Goal: Book appointment/travel/reservation

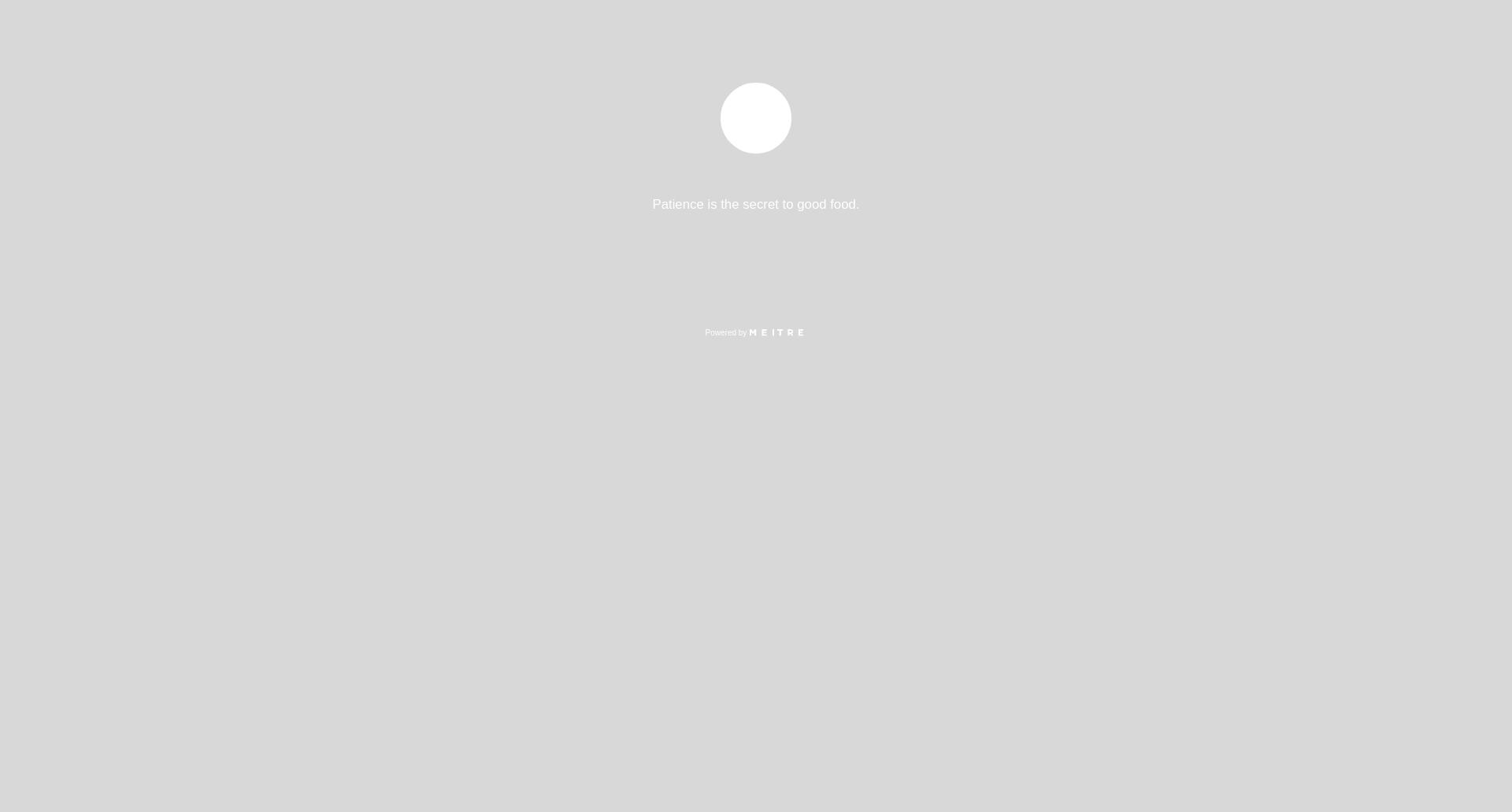
select select "es"
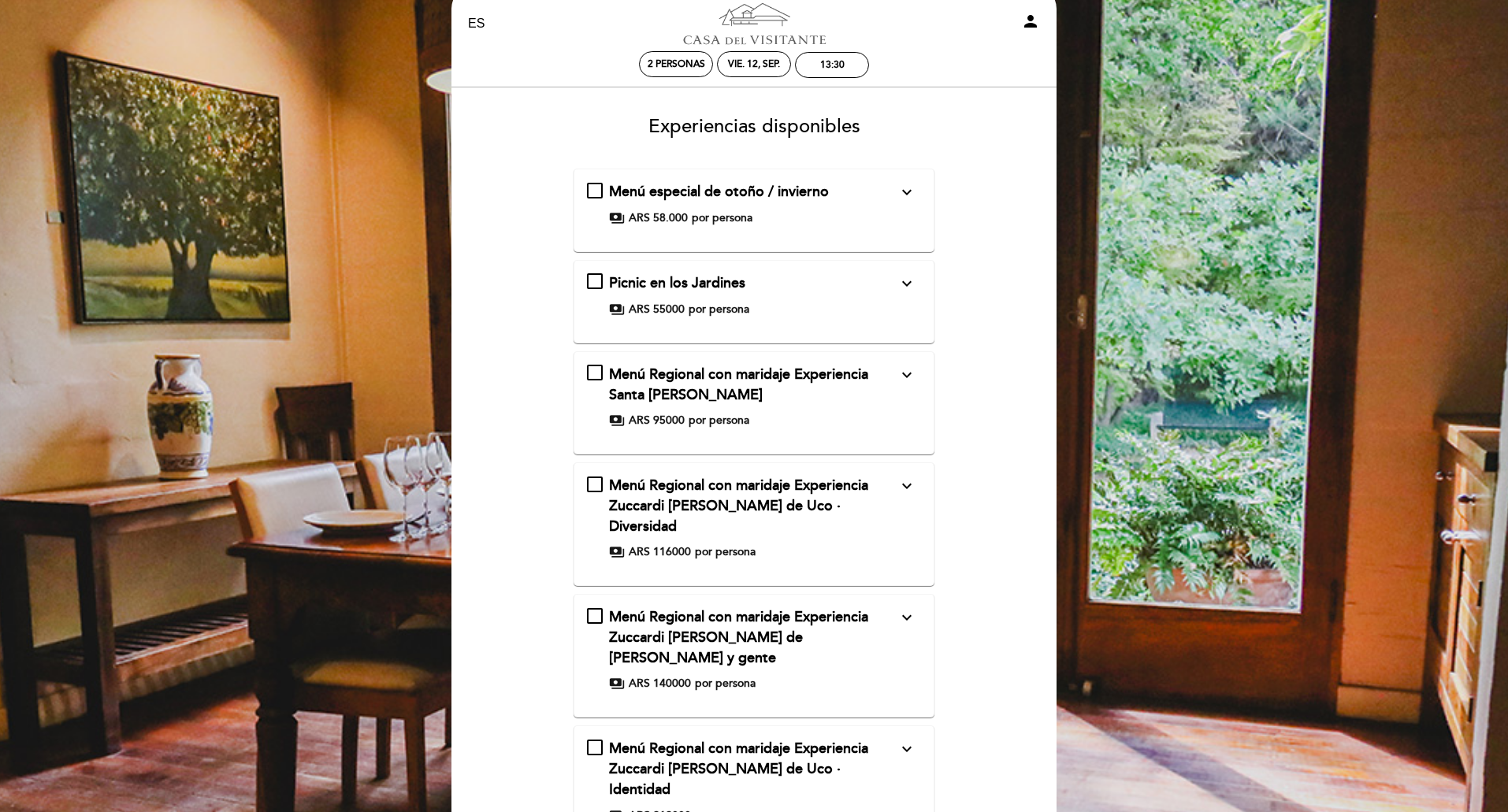
scroll to position [9, 0]
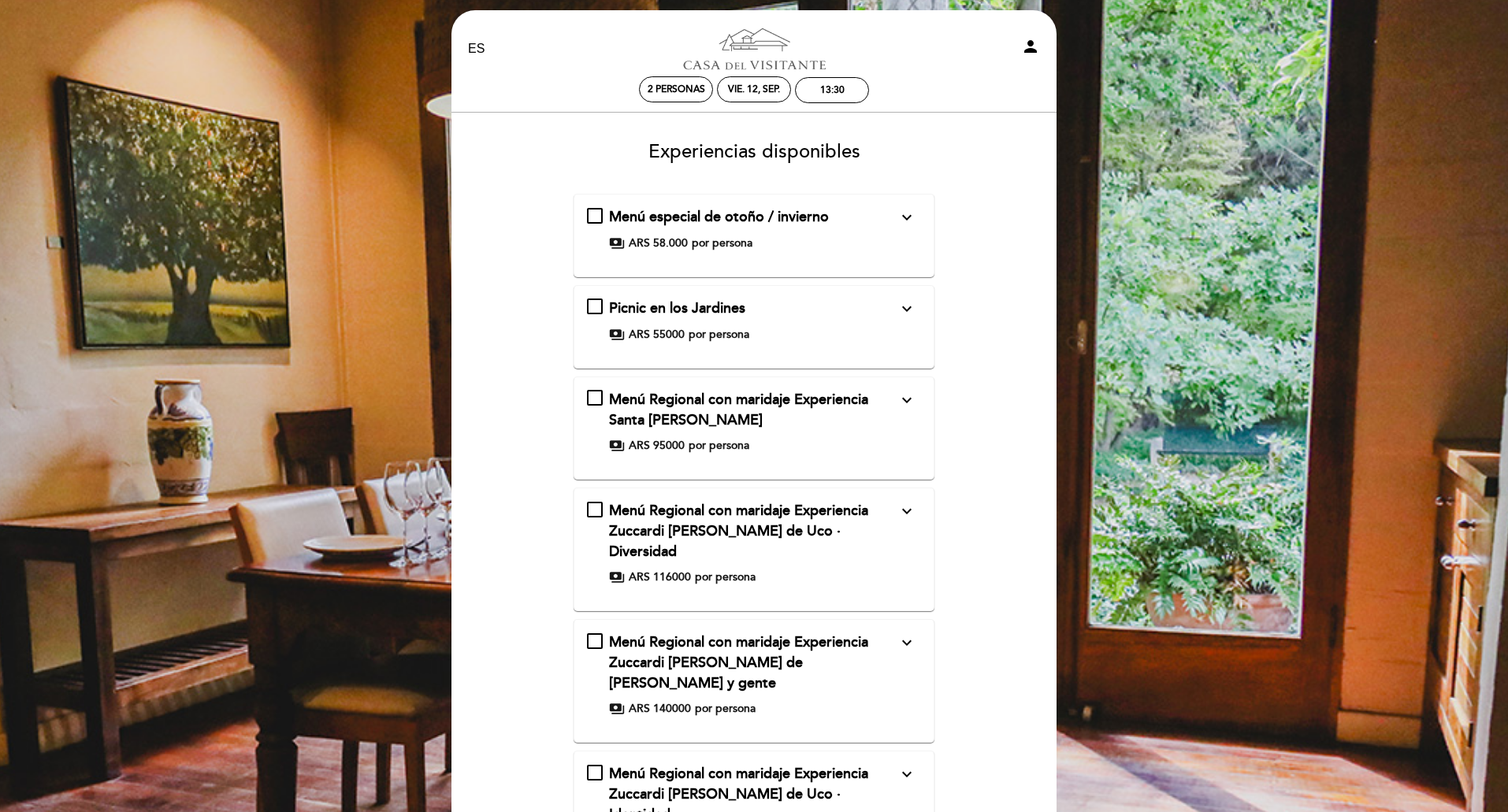
click at [904, 216] on icon "expand_more" at bounding box center [907, 217] width 19 height 19
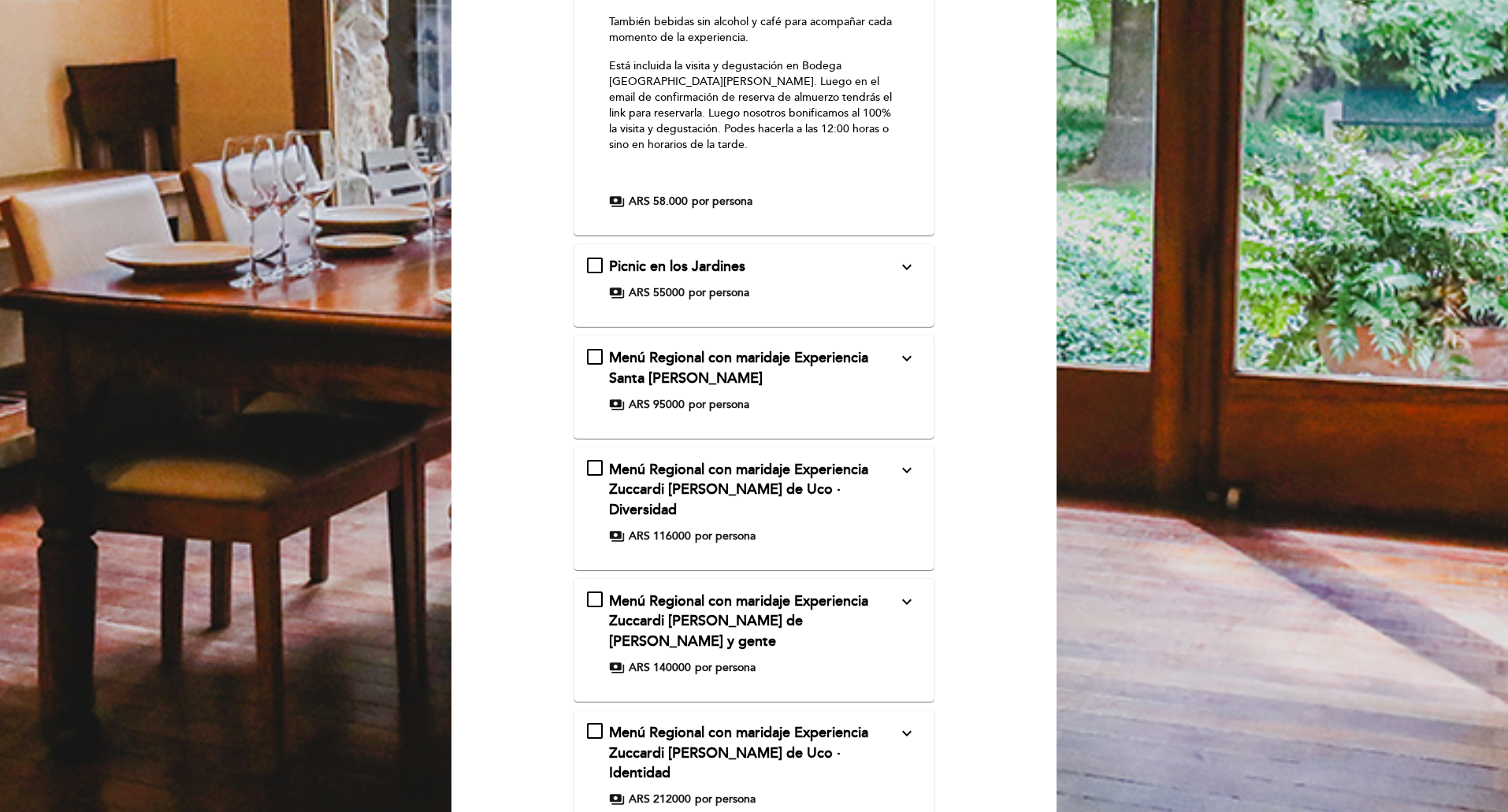
scroll to position [719, 0]
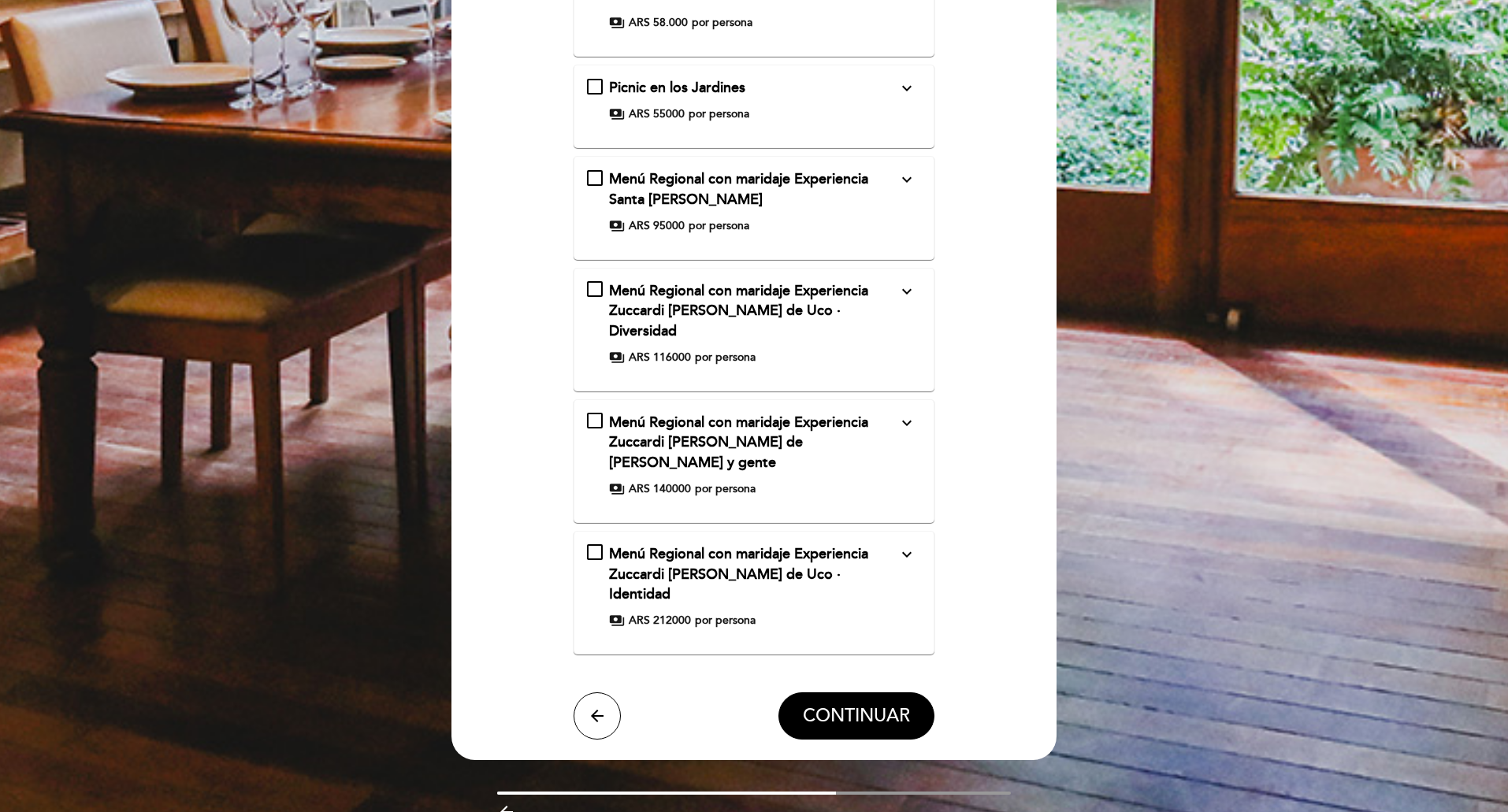
click at [826, 705] on span "CONTINUAR" at bounding box center [856, 716] width 107 height 22
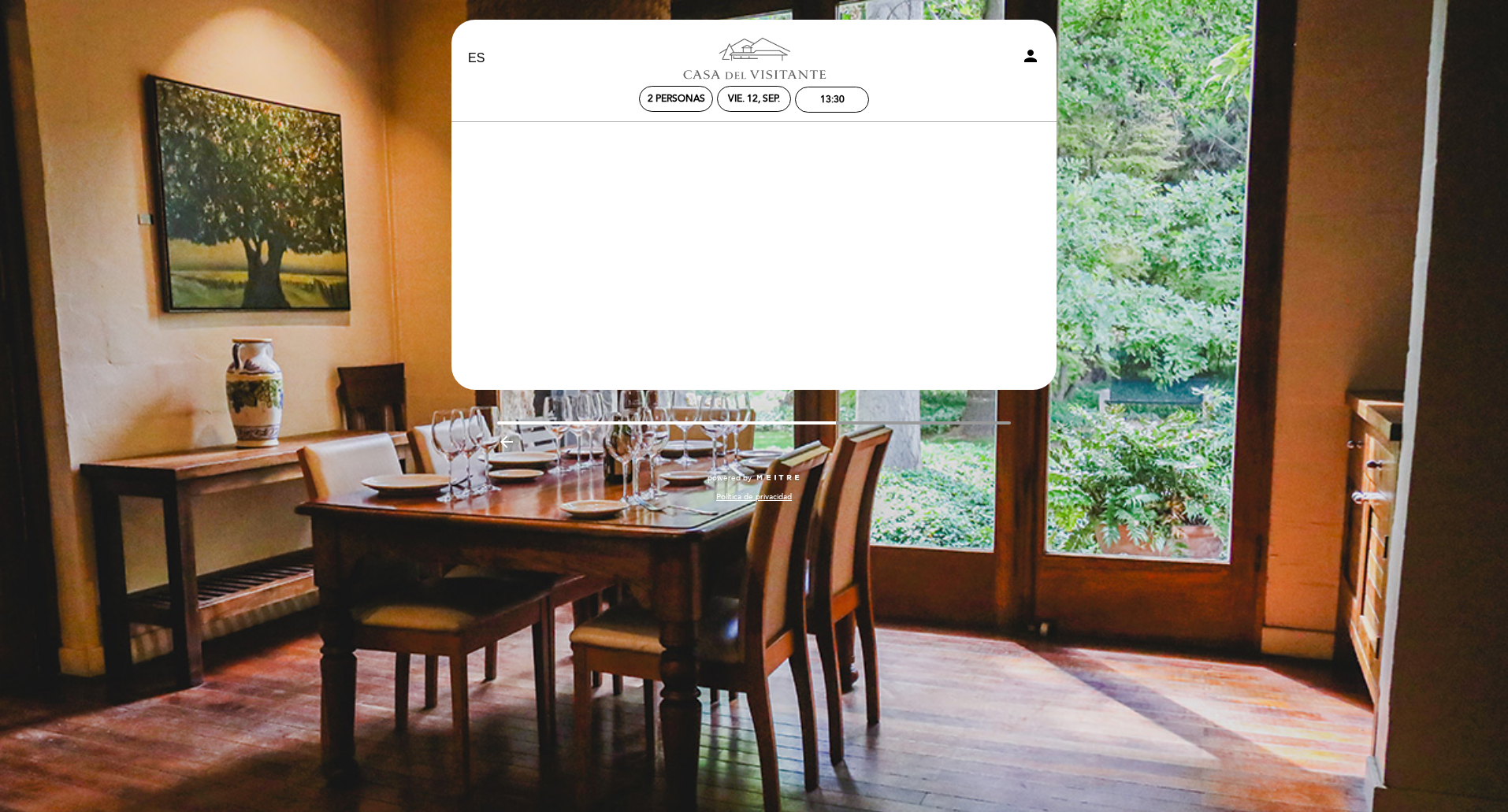
scroll to position [0, 0]
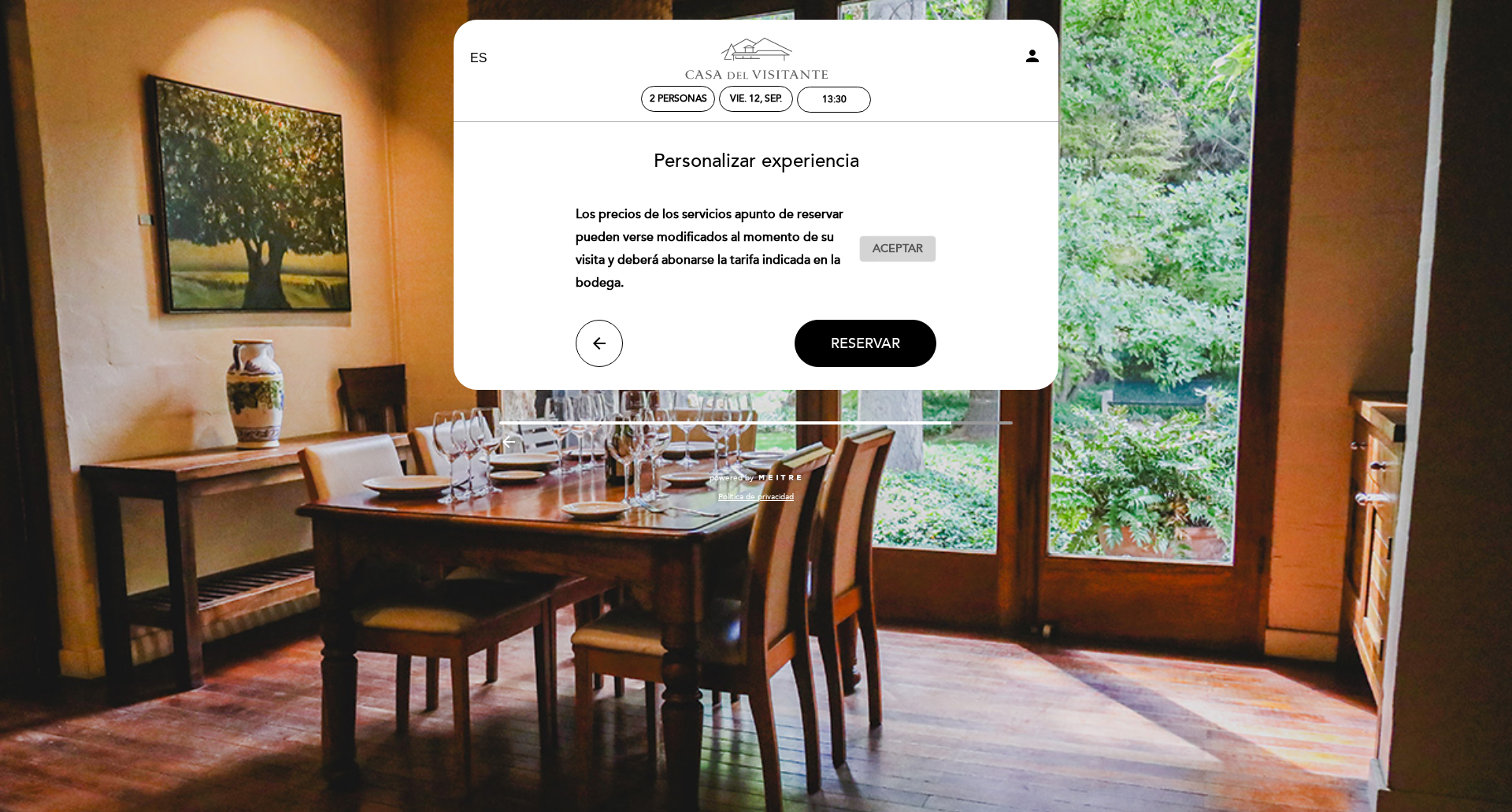
click at [892, 260] on button "Aceptar Aceptado" at bounding box center [898, 248] width 77 height 27
click at [871, 351] on span "Reservar" at bounding box center [866, 343] width 70 height 17
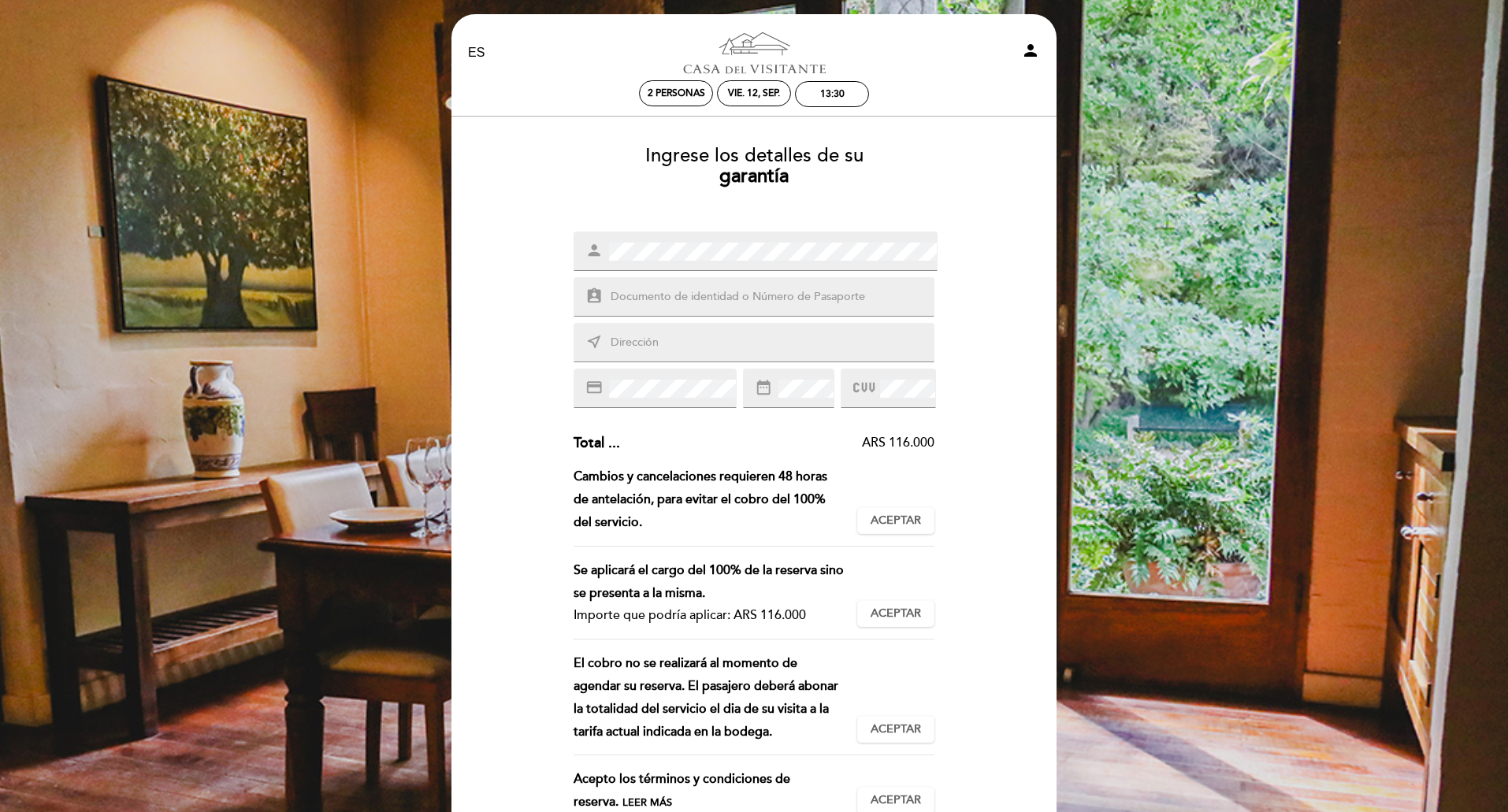
scroll to position [4, 0]
click at [834, 296] on input "text" at bounding box center [772, 297] width 328 height 18
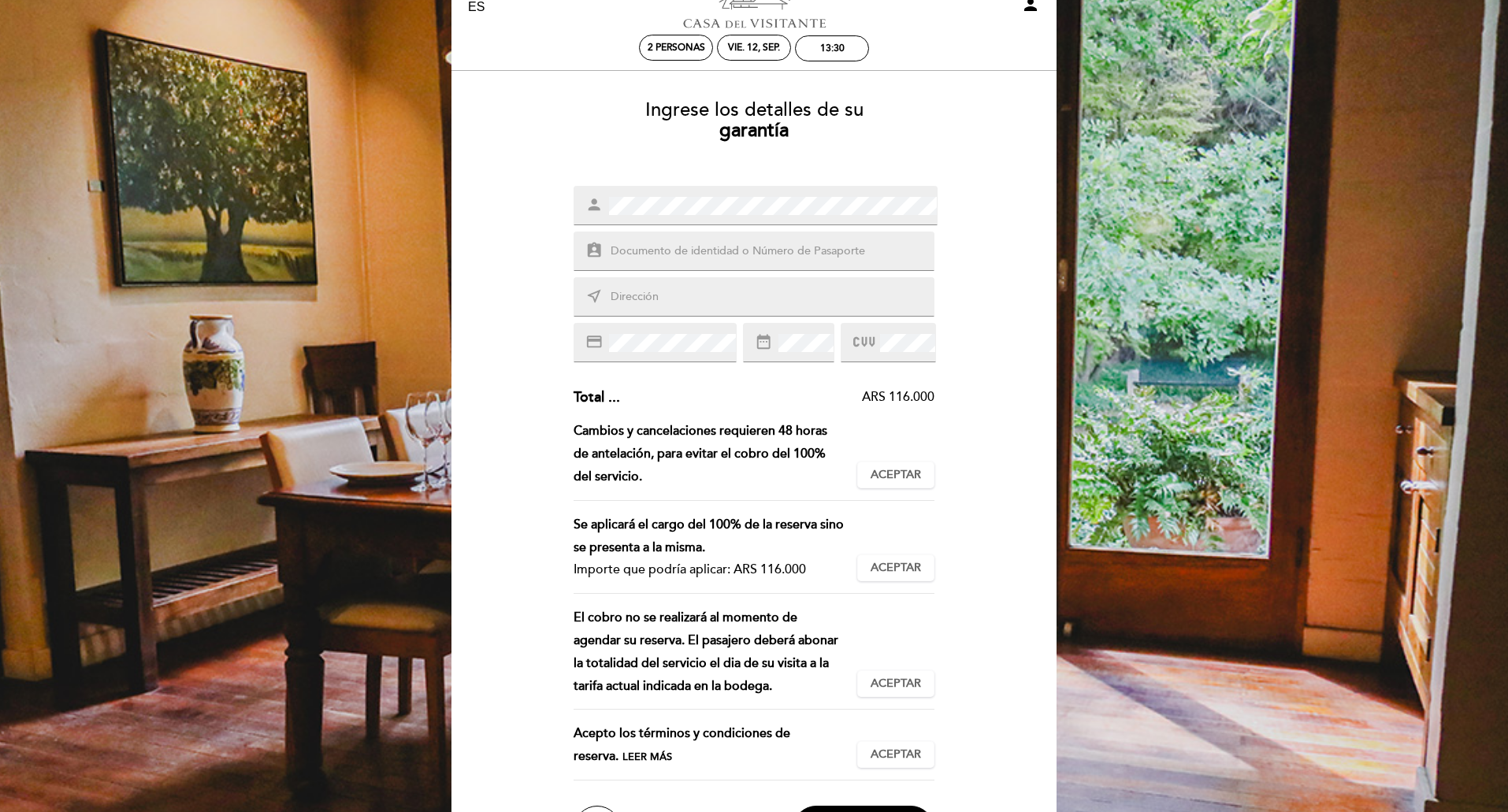
scroll to position [79, 0]
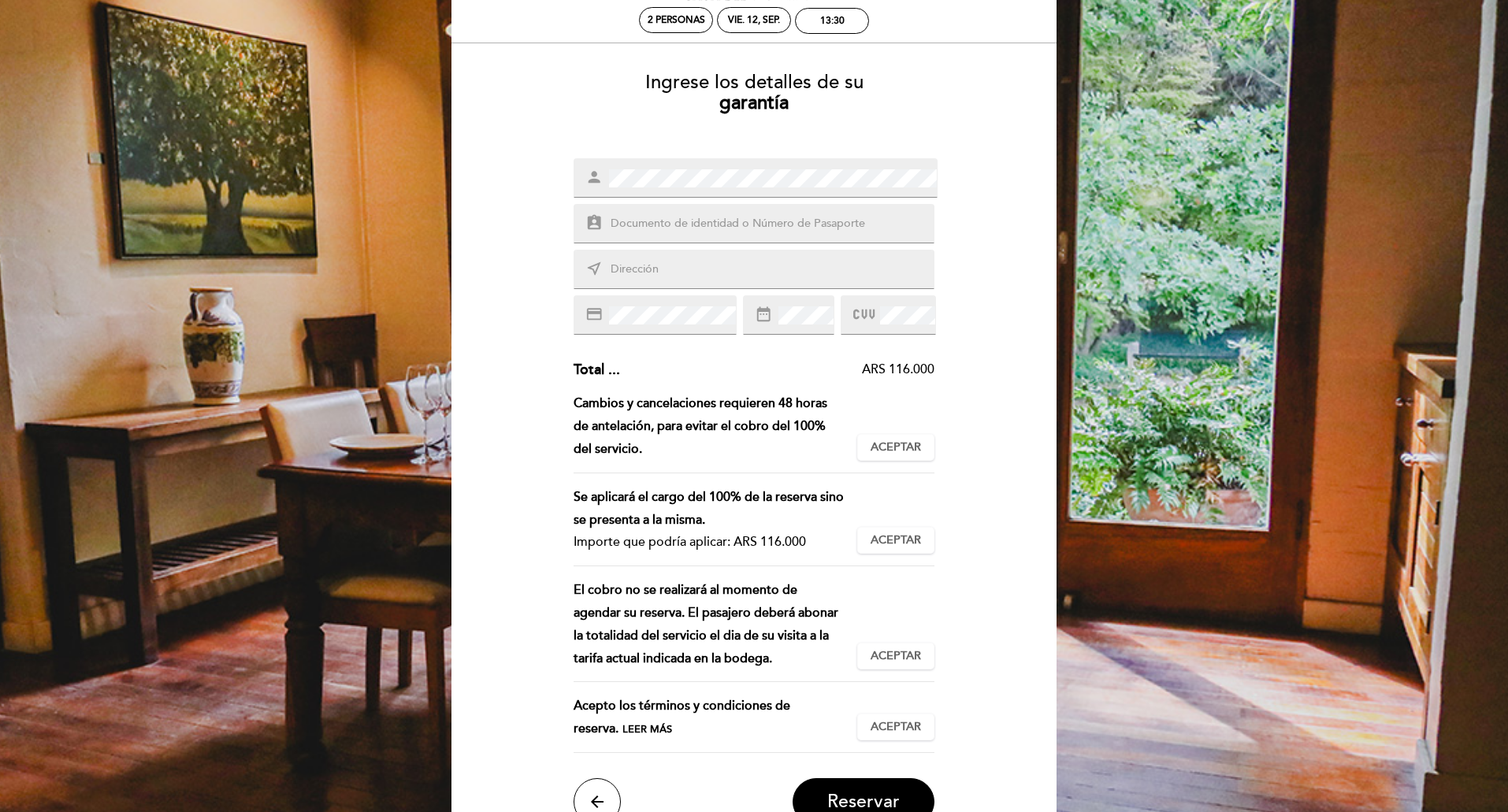
click at [730, 230] on input "text" at bounding box center [772, 223] width 328 height 18
type input "43452402C"
click at [654, 268] on input "text" at bounding box center [772, 269] width 328 height 18
type input "ciclismo 42"
click at [695, 327] on div "credit_card" at bounding box center [655, 315] width 163 height 40
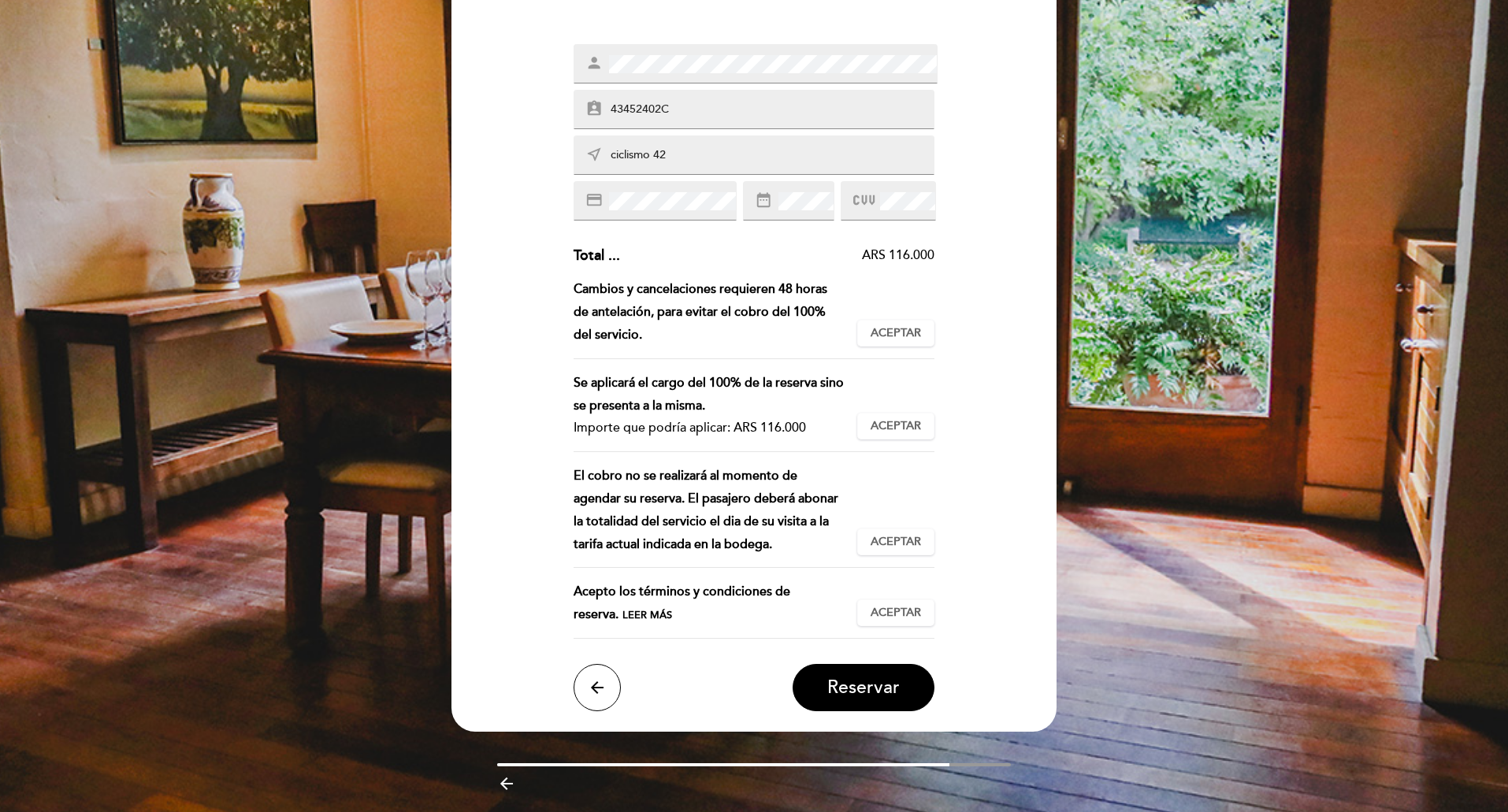
scroll to position [157, 0]
